Goal: Find contact information: Find contact information

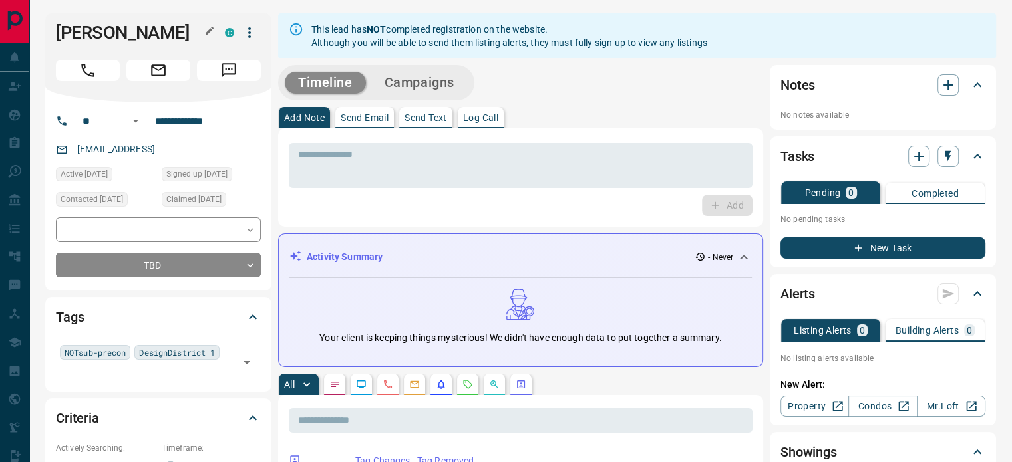
click at [207, 34] on icon "button" at bounding box center [210, 31] width 8 height 8
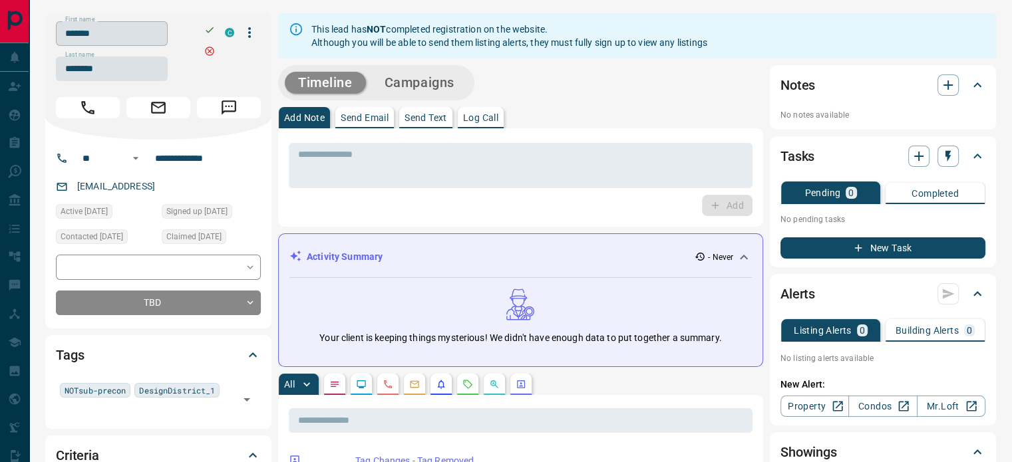
click at [167, 37] on input "*******" at bounding box center [112, 33] width 112 height 25
click at [120, 65] on input "********" at bounding box center [112, 69] width 112 height 25
click at [184, 162] on input "**********" at bounding box center [202, 158] width 104 height 21
click at [212, 188] on div "[EMAIL_ADDRESS]" at bounding box center [158, 187] width 205 height 22
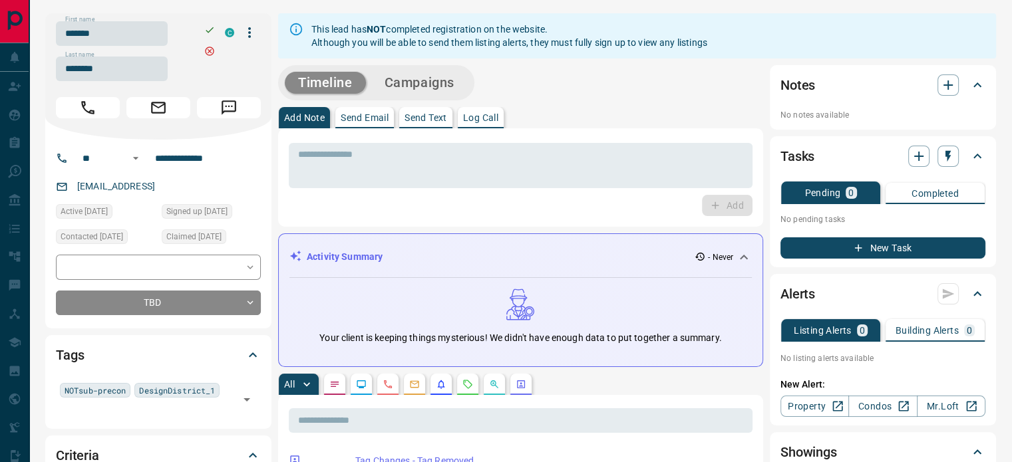
click at [212, 188] on div "[EMAIL_ADDRESS]" at bounding box center [158, 187] width 205 height 22
copy link "[EMAIL_ADDRESS]"
click at [382, 377] on button "button" at bounding box center [387, 384] width 21 height 21
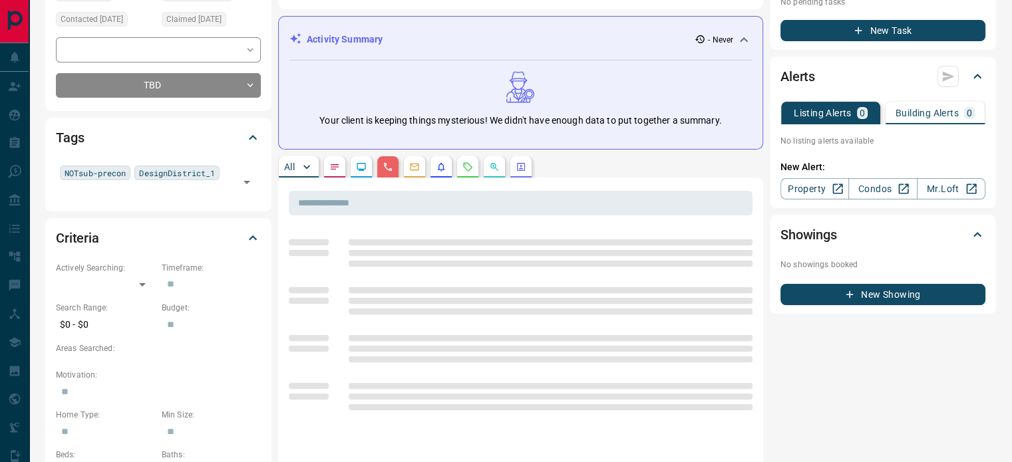
scroll to position [266, 0]
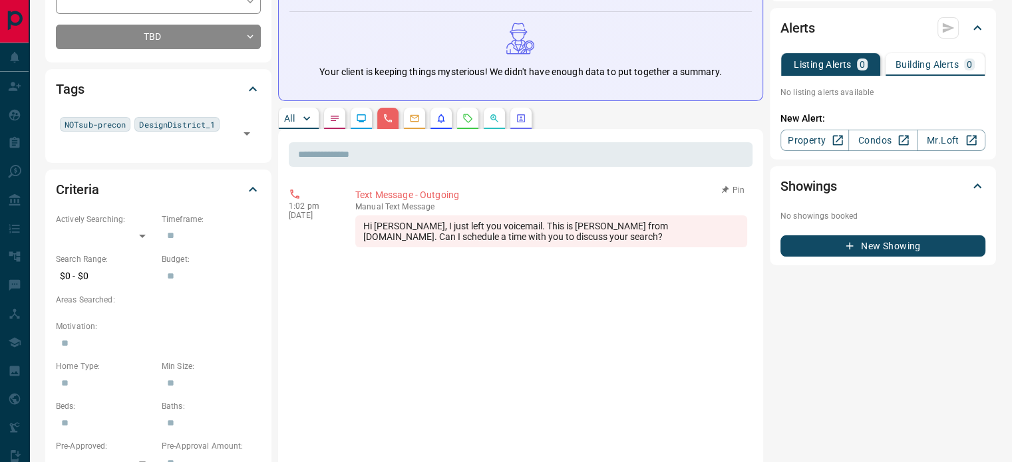
click at [533, 234] on div "Hi [PERSON_NAME], I just left you voicemail. This is [PERSON_NAME] from [DOMAIN…" at bounding box center [551, 232] width 392 height 32
drag, startPoint x: 444, startPoint y: 223, endPoint x: 311, endPoint y: 200, distance: 135.0
click at [311, 200] on div "1:02 pm [DATE] Text Message - Outgoing manual Text Message Hi [PERSON_NAME], I …" at bounding box center [521, 217] width 464 height 67
click at [577, 245] on div "Hi [PERSON_NAME], I just left you voicemail. This is [PERSON_NAME] from [DOMAIN…" at bounding box center [551, 232] width 392 height 32
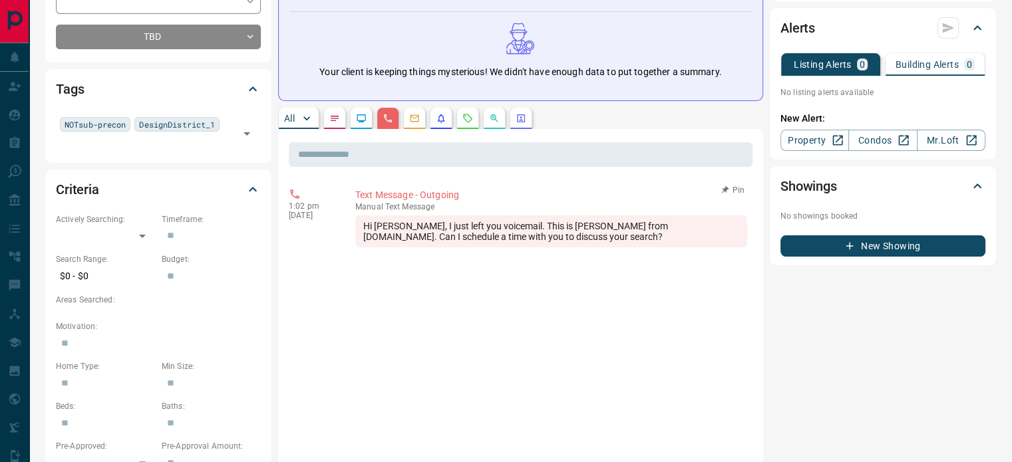
click at [486, 230] on div "Hi [PERSON_NAME], I just left you voicemail. This is [PERSON_NAME] from [DOMAIN…" at bounding box center [551, 232] width 392 height 32
drag, startPoint x: 534, startPoint y: 235, endPoint x: 493, endPoint y: 224, distance: 42.8
click at [534, 234] on div "Hi [PERSON_NAME], I just left you voicemail. This is [PERSON_NAME] from [DOMAIN…" at bounding box center [551, 232] width 392 height 32
drag, startPoint x: 476, startPoint y: 220, endPoint x: 436, endPoint y: 210, distance: 41.0
click at [436, 210] on div "manual Text Message Hi [PERSON_NAME], I just left you voicemail. This is [PERSO…" at bounding box center [551, 224] width 392 height 45
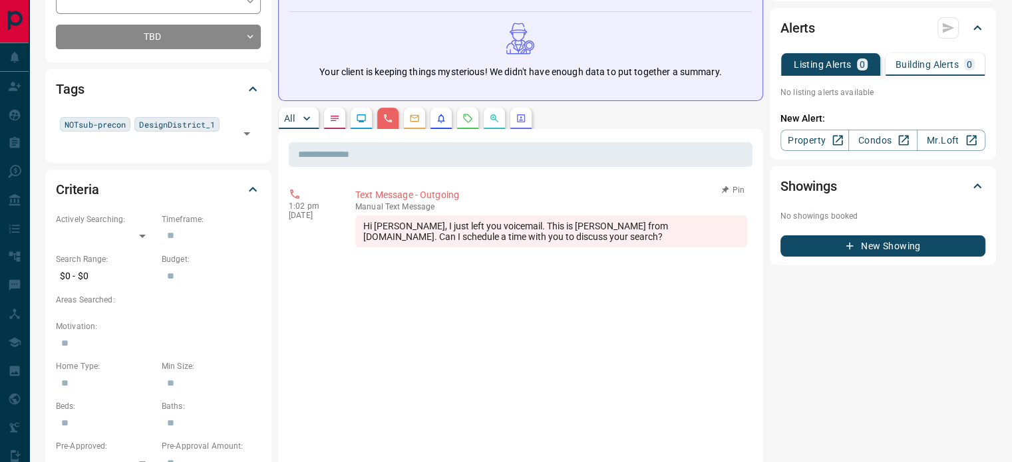
click at [504, 226] on div "Hi [PERSON_NAME], I just left you voicemail. This is [PERSON_NAME] from [DOMAIN…" at bounding box center [551, 232] width 392 height 32
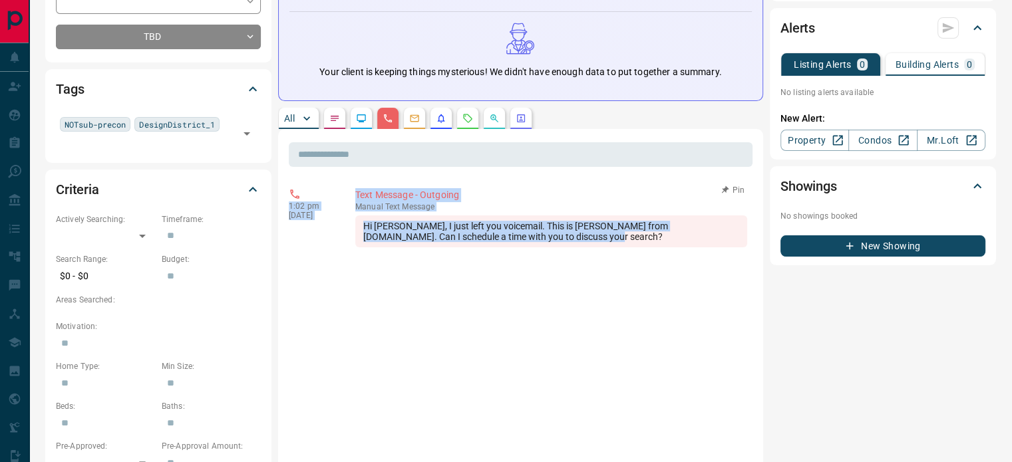
copy div "1:02 pm [DATE] Text Message - Outgoing manual Text Message Hi [PERSON_NAME], I …"
drag, startPoint x: 532, startPoint y: 233, endPoint x: 306, endPoint y: 195, distance: 229.4
click at [306, 195] on div "1:02 pm [DATE] Text Message - Outgoing manual Text Message Hi [PERSON_NAME], I …" at bounding box center [521, 217] width 464 height 67
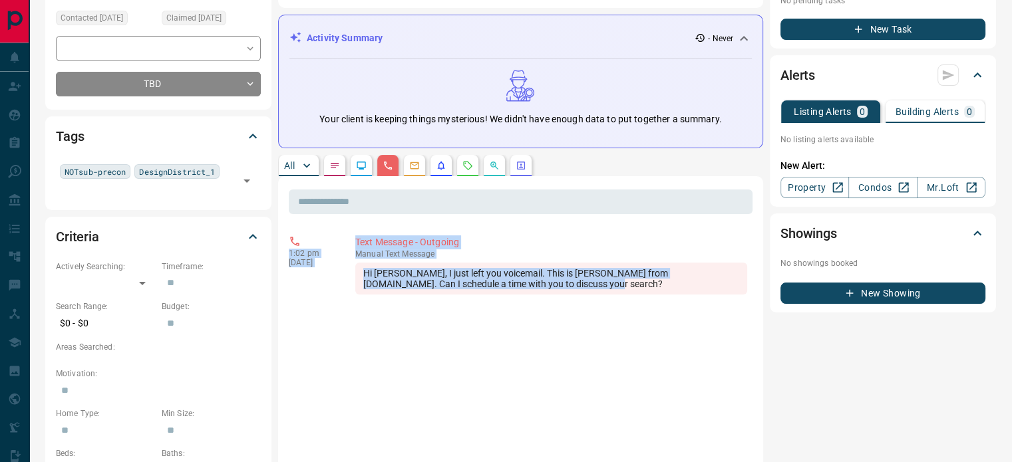
scroll to position [0, 0]
